Goal: Navigation & Orientation: Understand site structure

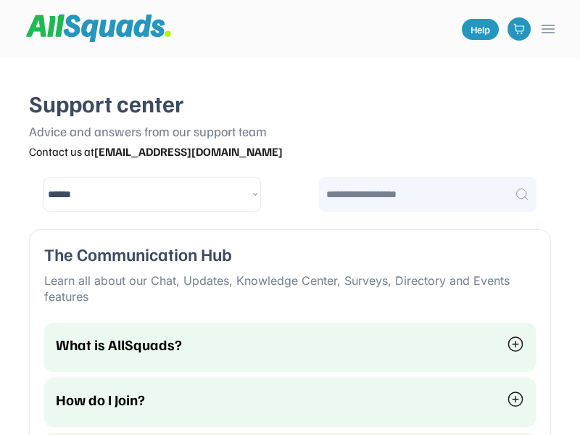
select select "********"
